Goal: Task Accomplishment & Management: Use online tool/utility

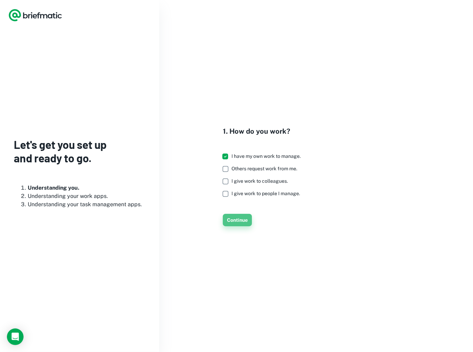
click at [236, 219] on button "Continue" at bounding box center [237, 220] width 29 height 12
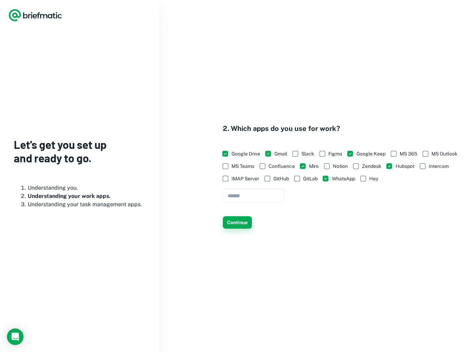
click at [243, 222] on button "Continue" at bounding box center [237, 222] width 29 height 12
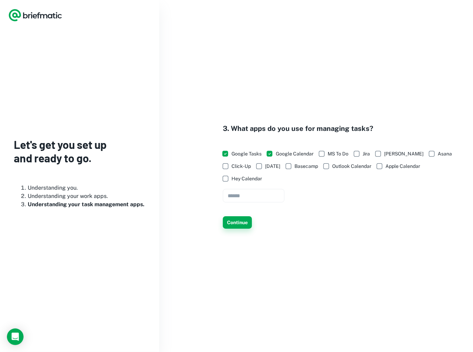
click at [235, 223] on button "Continue" at bounding box center [237, 222] width 29 height 12
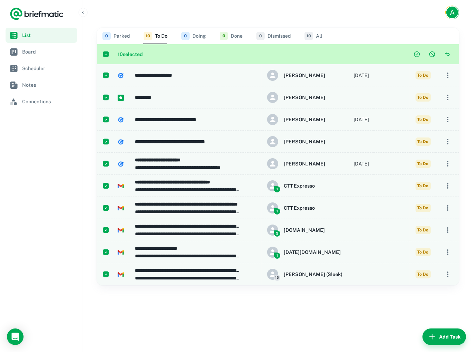
click at [238, 35] on button "0 Done" at bounding box center [231, 36] width 23 height 17
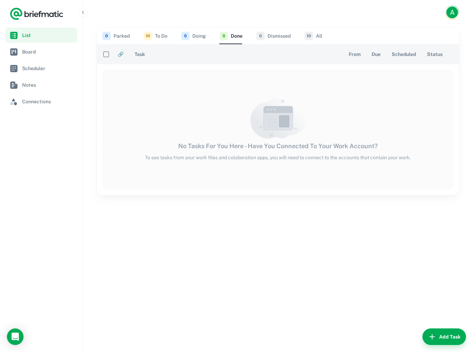
click at [154, 36] on button "10 To Do" at bounding box center [155, 36] width 24 height 17
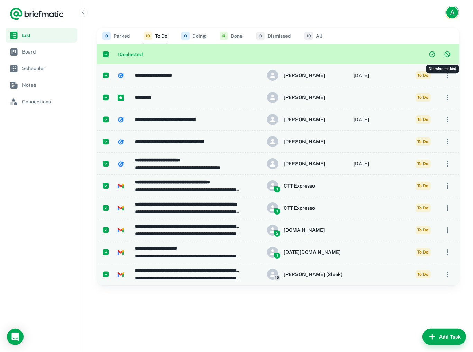
click at [444, 54] on icon "Dismiss task(s)" at bounding box center [447, 55] width 6 height 6
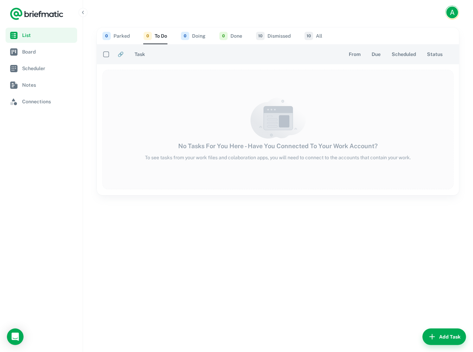
click at [277, 36] on button "10 Dismissed" at bounding box center [273, 36] width 35 height 17
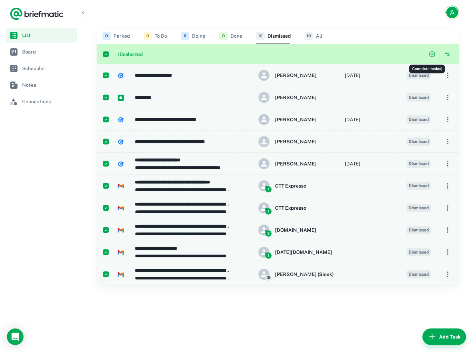
click at [428, 54] on icon "Complete task(s)" at bounding box center [431, 54] width 7 height 7
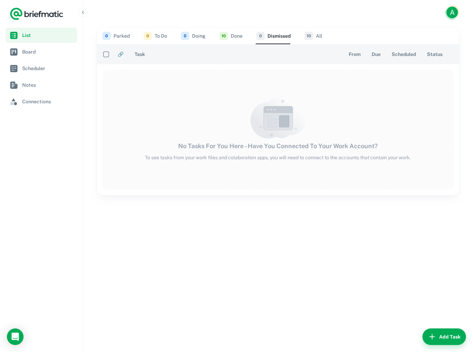
click at [315, 34] on button "10 All" at bounding box center [313, 36] width 18 height 17
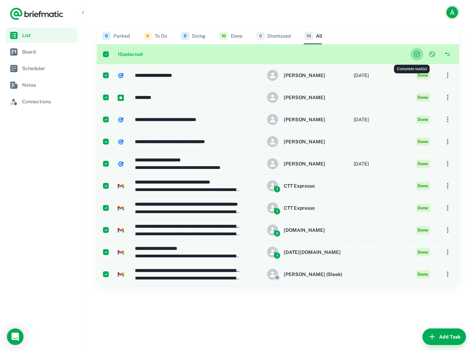
click at [415, 55] on icon "Complete task(s)" at bounding box center [416, 54] width 2 height 2
click at [364, 29] on div "0 Parked 0 To Do 0 Doing 10 Done 0 Dismissed 10 All" at bounding box center [277, 36] width 351 height 17
click at [26, 54] on span "Board" at bounding box center [48, 52] width 52 height 8
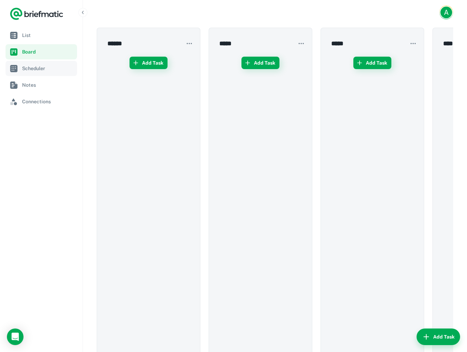
click at [44, 69] on span "Scheduler" at bounding box center [48, 69] width 52 height 8
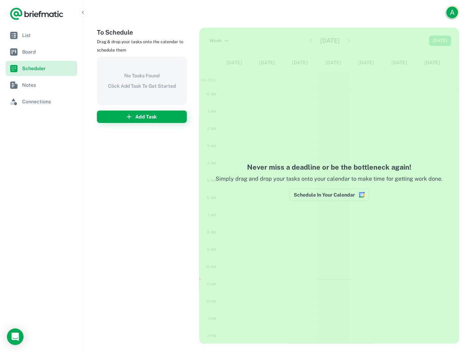
scroll to position [103, 0]
click at [38, 83] on span "Notes" at bounding box center [48, 85] width 52 height 8
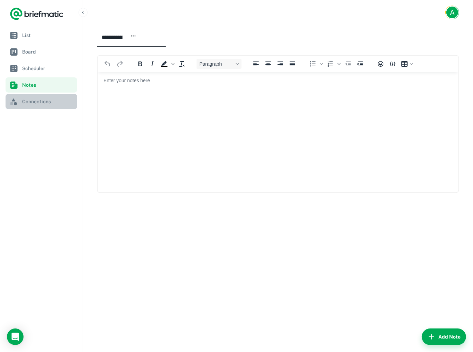
click at [36, 102] on span "Connections" at bounding box center [48, 102] width 52 height 8
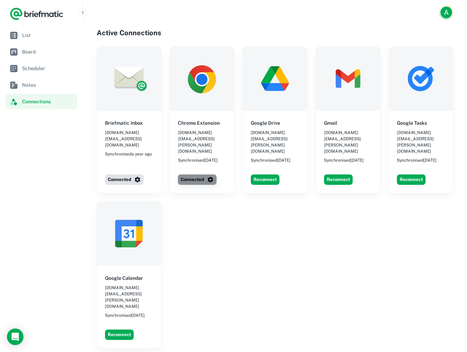
click at [194, 175] on button "Connected" at bounding box center [197, 180] width 39 height 10
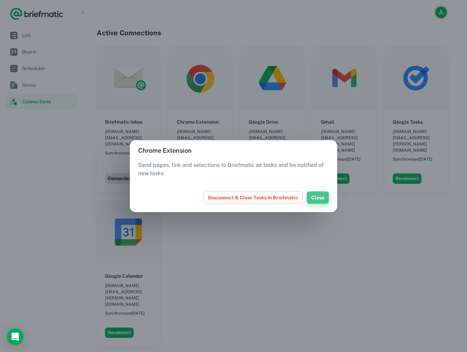
click at [321, 198] on button "Close" at bounding box center [318, 198] width 22 height 12
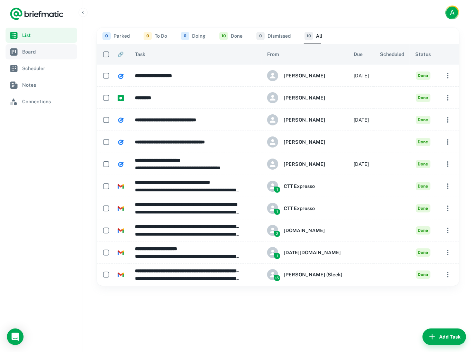
click at [30, 51] on span "Board" at bounding box center [48, 52] width 52 height 8
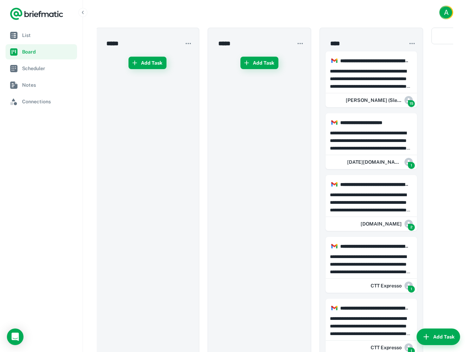
scroll to position [0, 113]
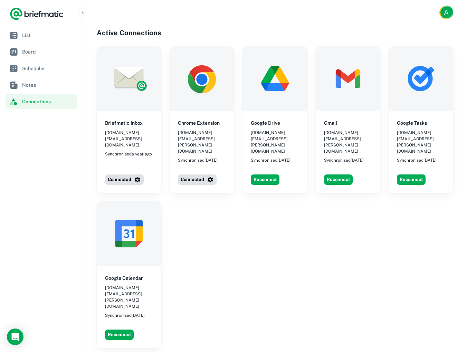
click at [34, 52] on span "Board" at bounding box center [48, 52] width 52 height 8
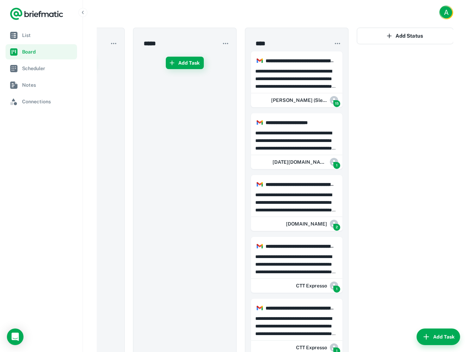
scroll to position [0, 188]
click at [41, 35] on span "List" at bounding box center [48, 35] width 52 height 8
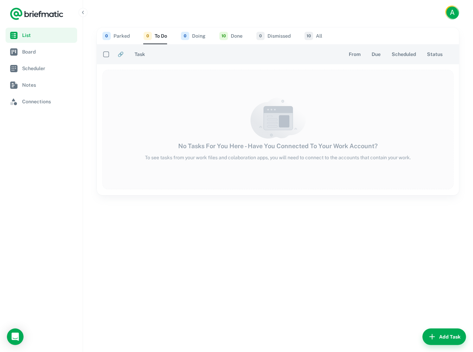
click at [235, 35] on button "10 Done" at bounding box center [230, 36] width 23 height 17
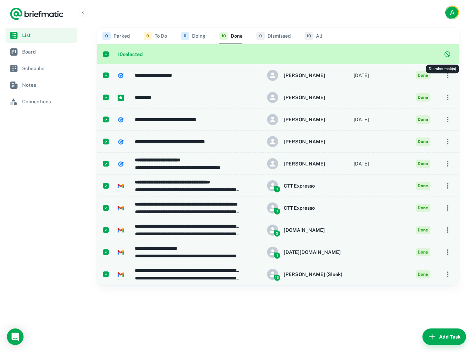
click at [444, 54] on icon "Dismiss task(s)" at bounding box center [447, 54] width 7 height 7
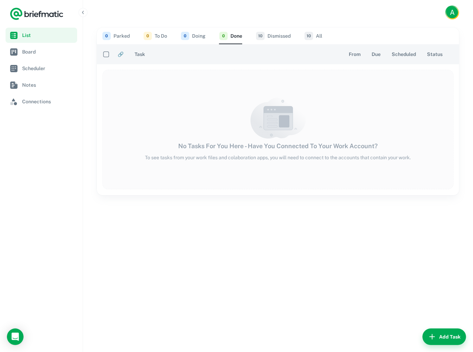
click at [268, 37] on button "10 Dismissed" at bounding box center [273, 36] width 35 height 17
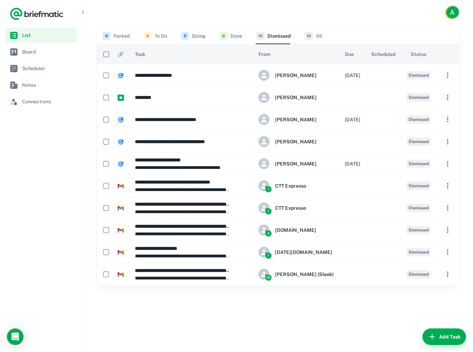
click at [94, 75] on div "**********" at bounding box center [278, 188] width 390 height 327
click at [39, 54] on span "Board" at bounding box center [48, 52] width 52 height 8
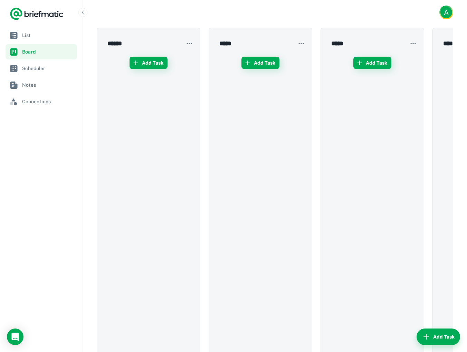
click at [88, 120] on div "****** ​ Add Task ***** ​ Add Task ***** ​ Add Task **** ​ Add Task Add Status" at bounding box center [275, 209] width 384 height 369
